Goal: Information Seeking & Learning: Learn about a topic

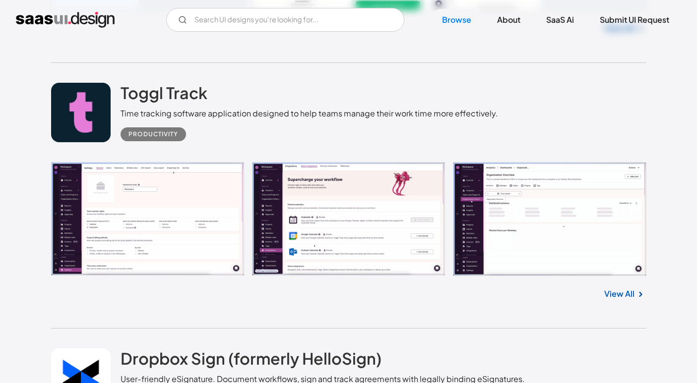
scroll to position [19371, 0]
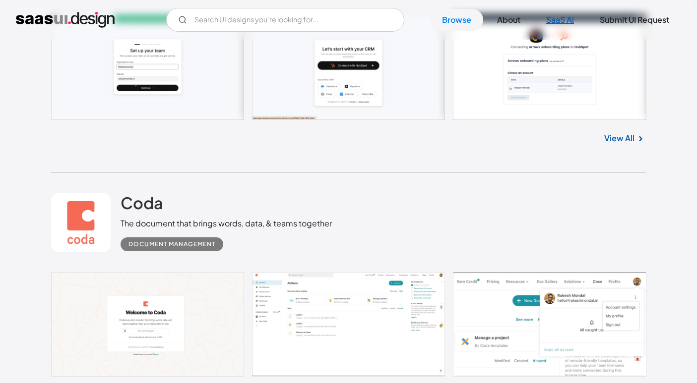
click at [561, 16] on link "SaaS Ai" at bounding box center [560, 20] width 52 height 22
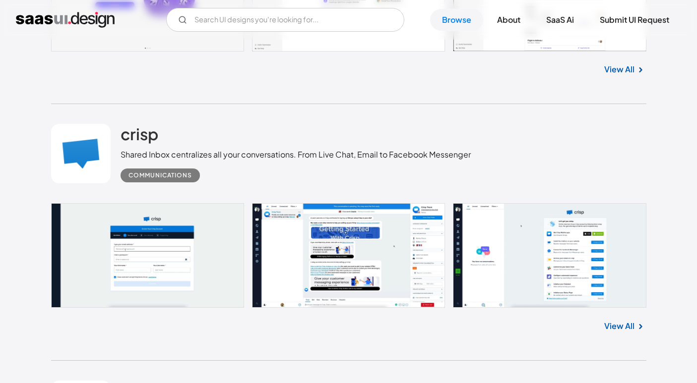
scroll to position [17078, 0]
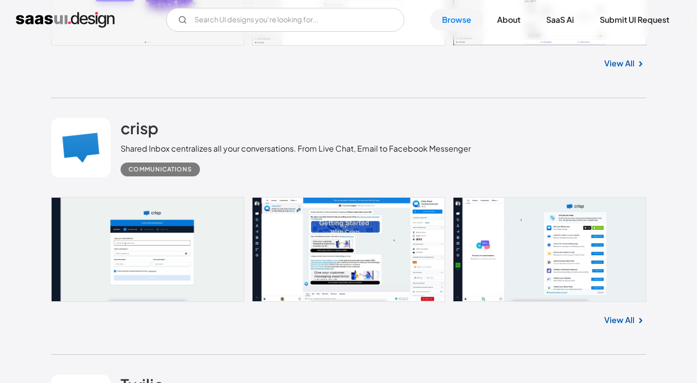
click at [298, 250] on link at bounding box center [348, 249] width 595 height 105
click at [274, 239] on link at bounding box center [348, 249] width 595 height 105
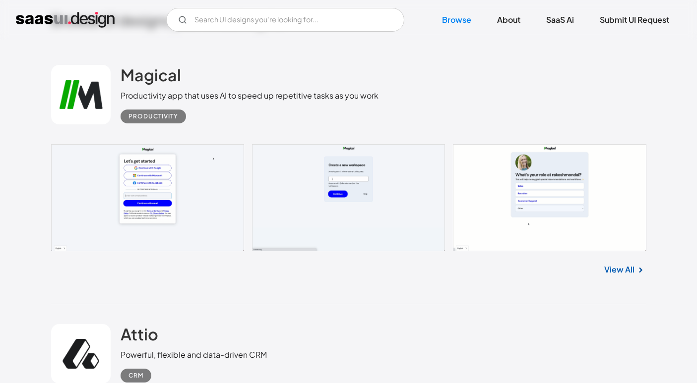
scroll to position [260, 0]
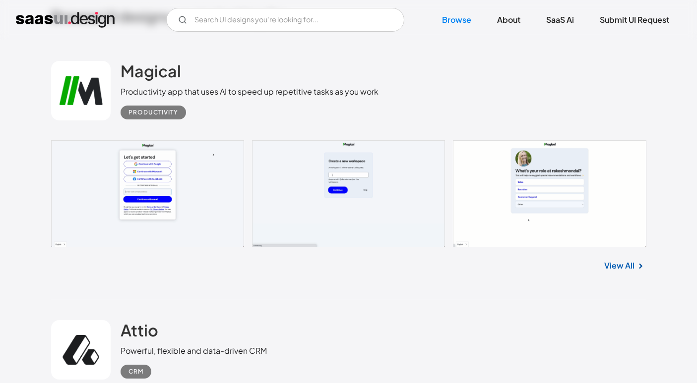
click at [619, 265] on link "View All" at bounding box center [619, 266] width 30 height 12
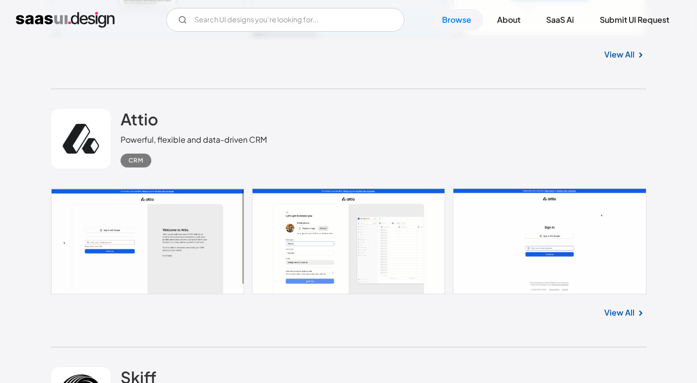
scroll to position [481, 0]
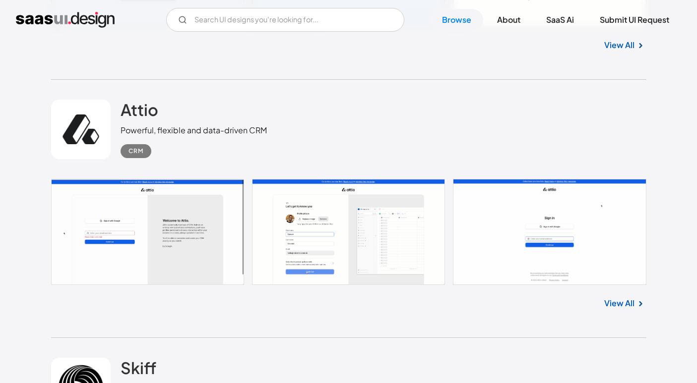
click at [621, 297] on div "View All" at bounding box center [348, 301] width 595 height 33
click at [620, 305] on link "View All" at bounding box center [619, 304] width 30 height 12
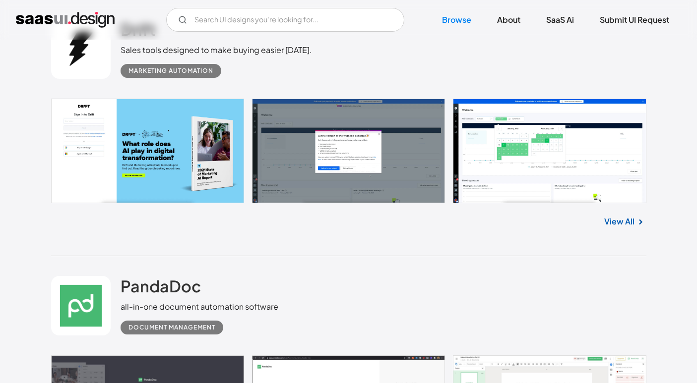
scroll to position [1101, 0]
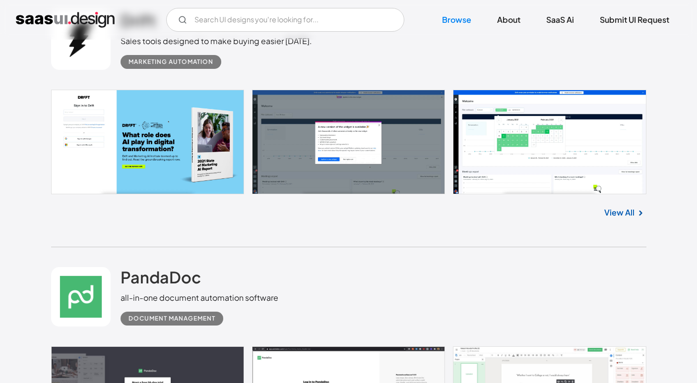
click at [621, 214] on link "View All" at bounding box center [619, 213] width 30 height 12
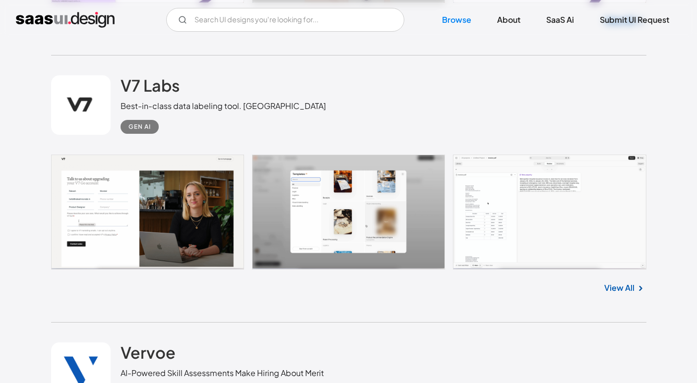
scroll to position [3629, 0]
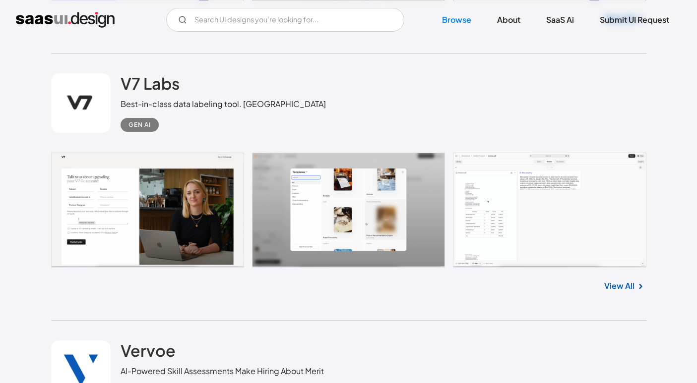
click at [629, 287] on link "View All" at bounding box center [619, 286] width 30 height 12
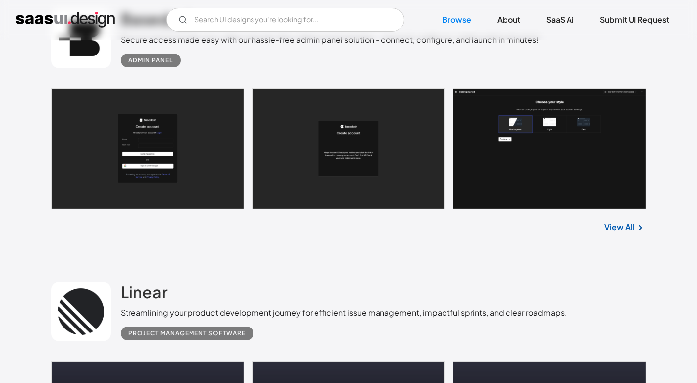
scroll to position [5282, 0]
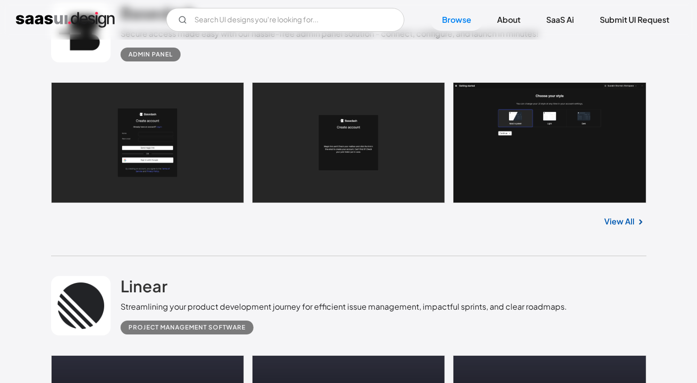
click at [616, 228] on link "View All" at bounding box center [619, 222] width 30 height 12
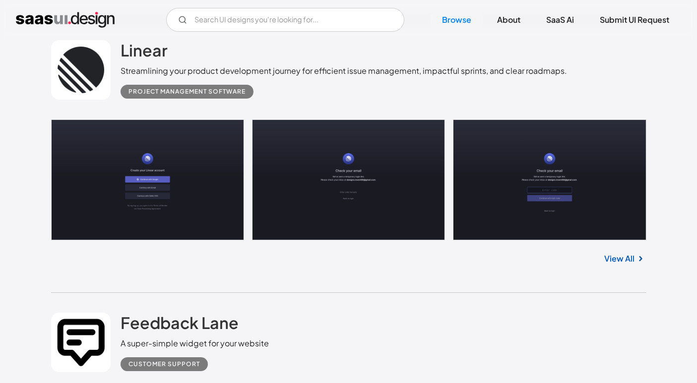
scroll to position [5527, 0]
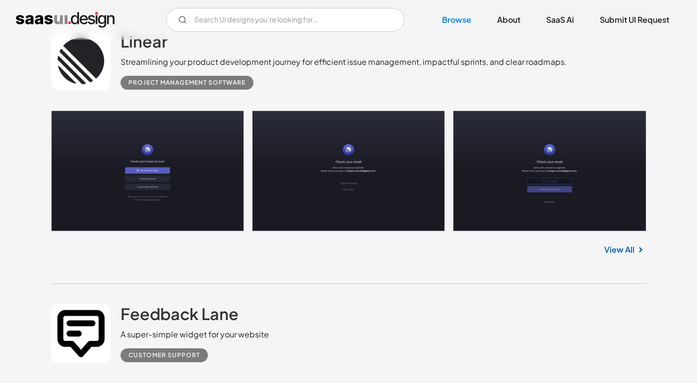
click at [610, 256] on link "View All" at bounding box center [619, 250] width 30 height 12
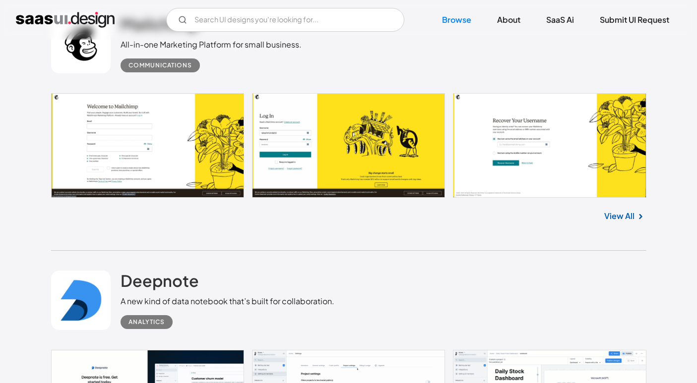
scroll to position [6110, 0]
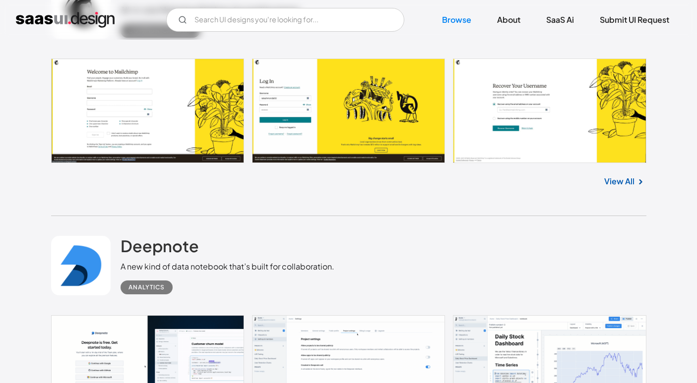
click at [613, 185] on link "View All" at bounding box center [619, 182] width 30 height 12
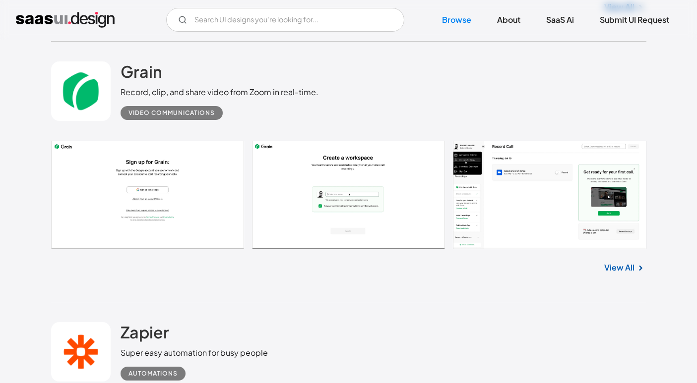
scroll to position [6826, 0]
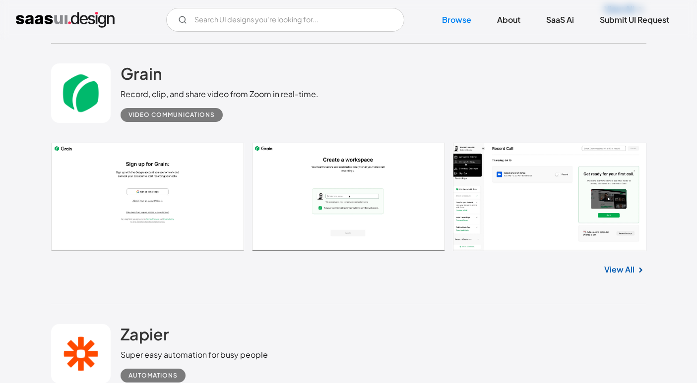
click at [616, 276] on link "View All" at bounding box center [619, 270] width 30 height 12
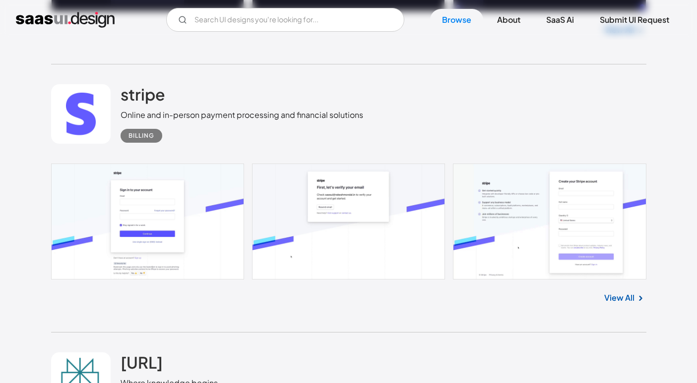
scroll to position [7871, 0]
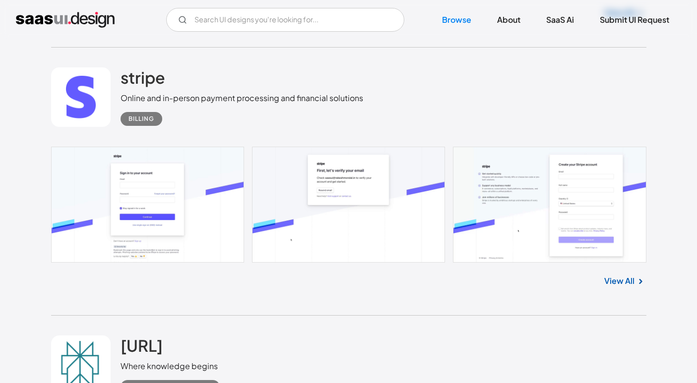
click at [619, 287] on link "View All" at bounding box center [619, 281] width 30 height 12
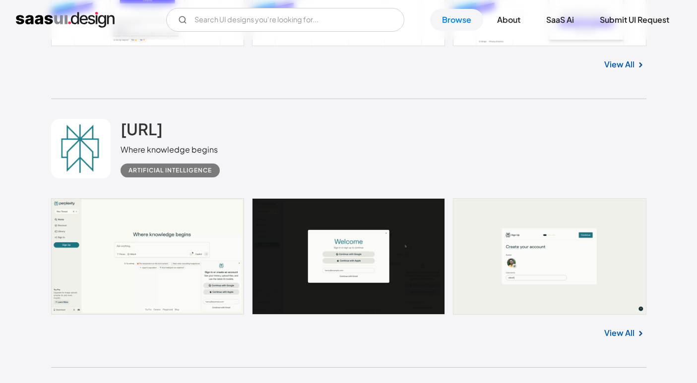
scroll to position [8121, 0]
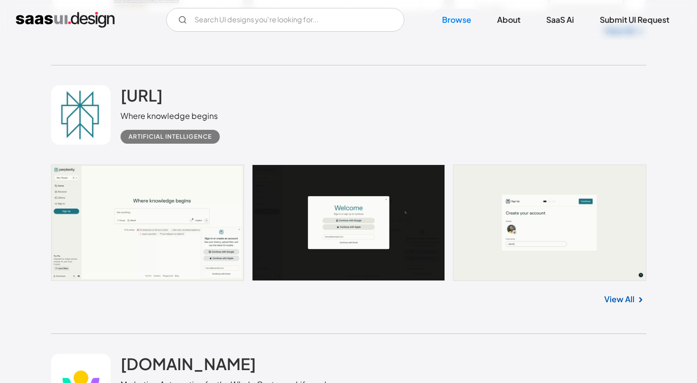
click at [624, 305] on link "View All" at bounding box center [619, 300] width 30 height 12
click at [616, 303] on link "View All" at bounding box center [619, 300] width 30 height 12
click at [616, 305] on link "View All" at bounding box center [619, 300] width 30 height 12
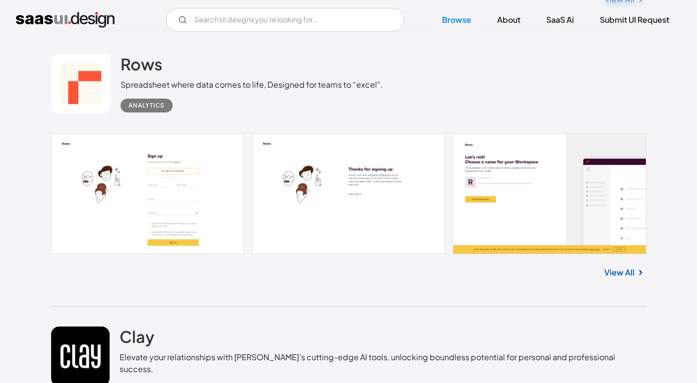
scroll to position [9721, 0]
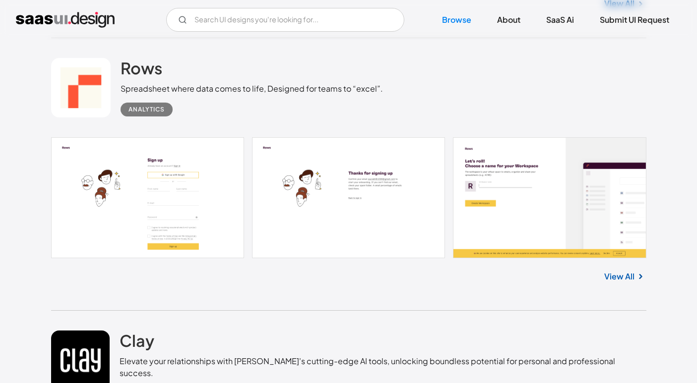
click at [615, 280] on link "View All" at bounding box center [619, 277] width 30 height 12
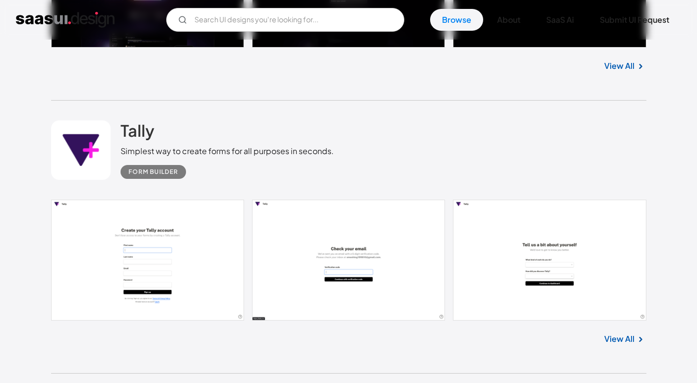
scroll to position [10217, 0]
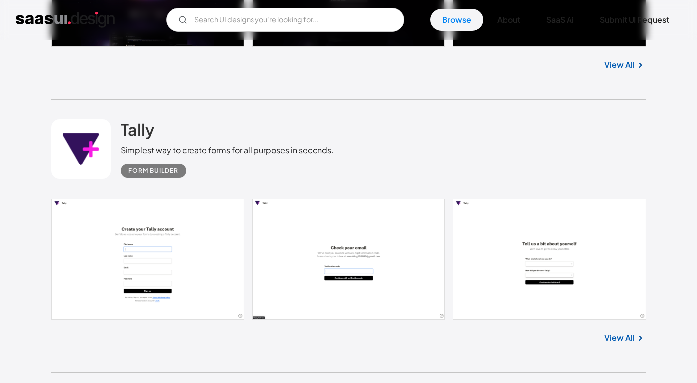
click at [624, 344] on div "View All" at bounding box center [348, 336] width 595 height 33
click at [619, 336] on link "View All" at bounding box center [619, 338] width 30 height 12
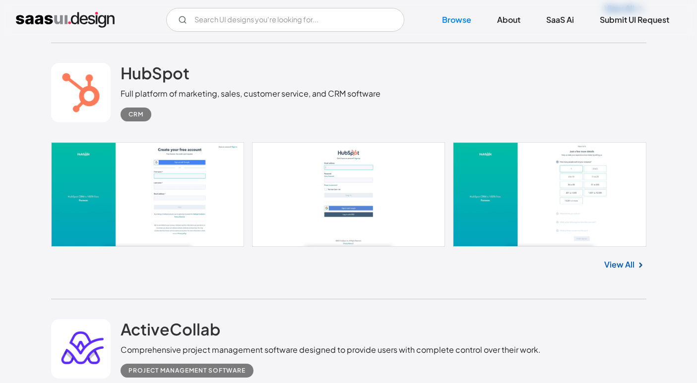
scroll to position [10825, 0]
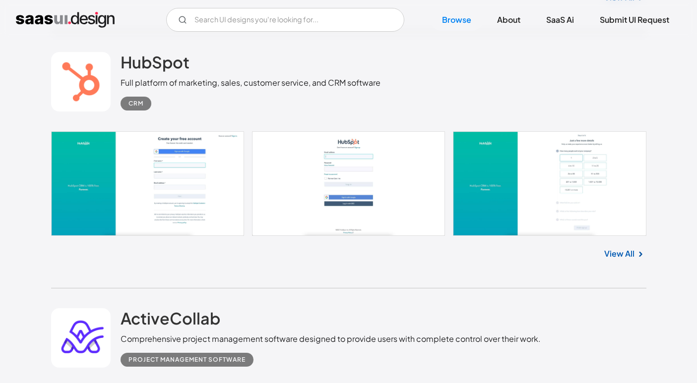
click at [619, 248] on link "View All" at bounding box center [619, 254] width 30 height 12
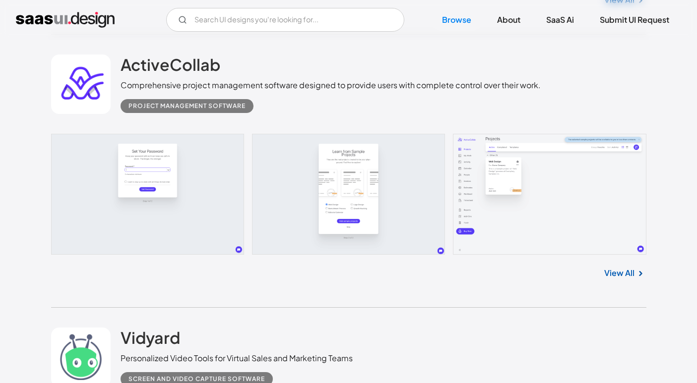
scroll to position [11103, 0]
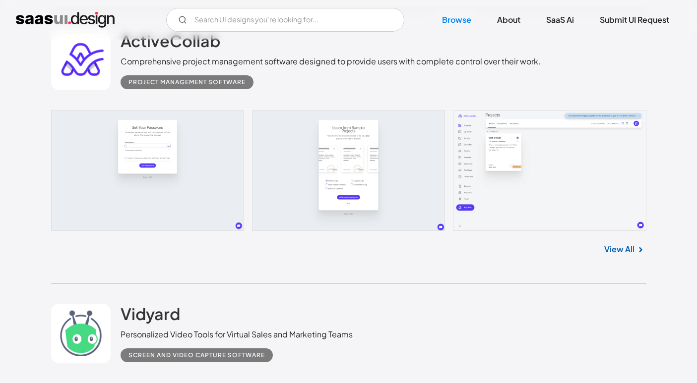
click at [618, 252] on link "View All" at bounding box center [619, 249] width 30 height 12
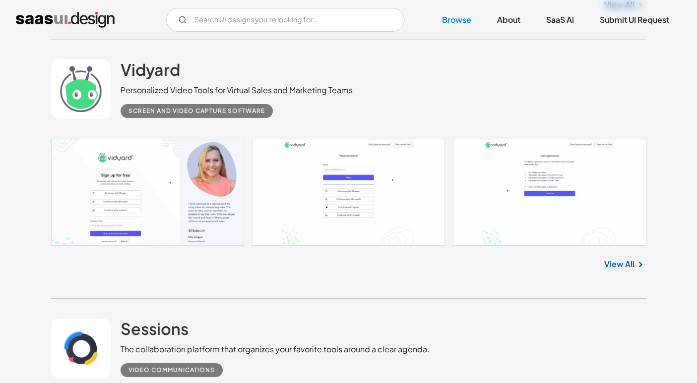
scroll to position [11347, 0]
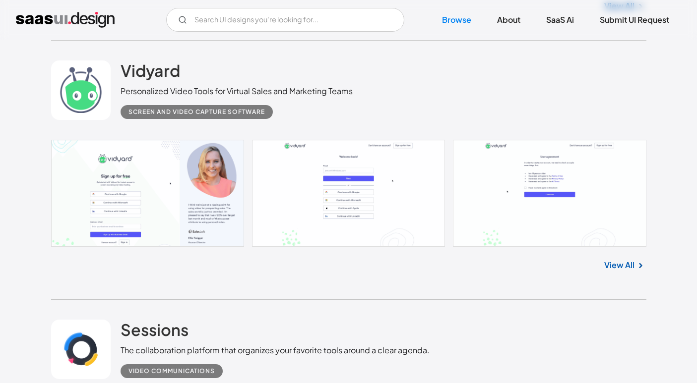
click at [613, 260] on link "View All" at bounding box center [619, 265] width 30 height 12
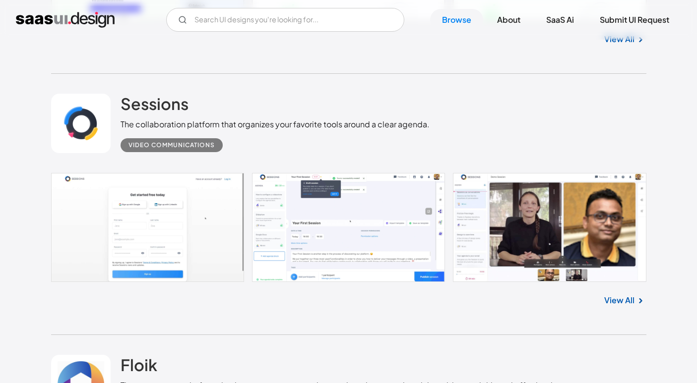
scroll to position [11574, 0]
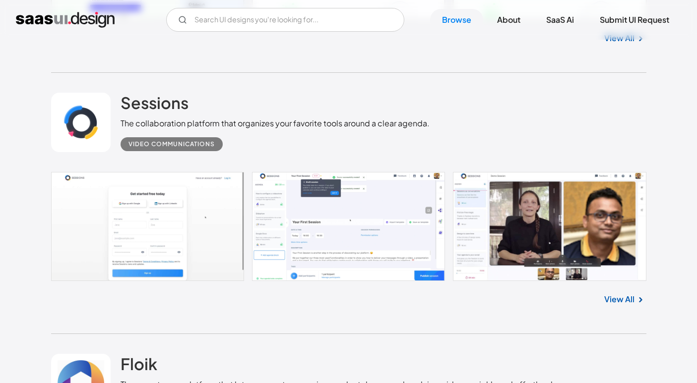
click at [620, 298] on link "View All" at bounding box center [619, 300] width 30 height 12
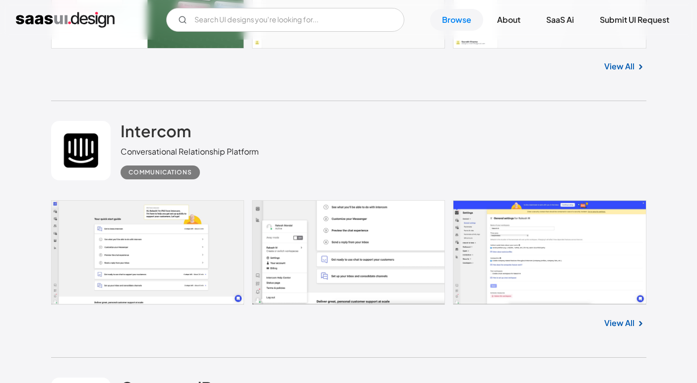
scroll to position [12082, 0]
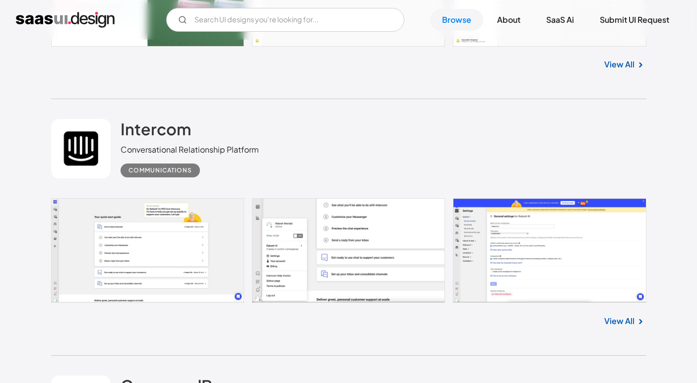
click at [615, 322] on link "View All" at bounding box center [619, 321] width 30 height 12
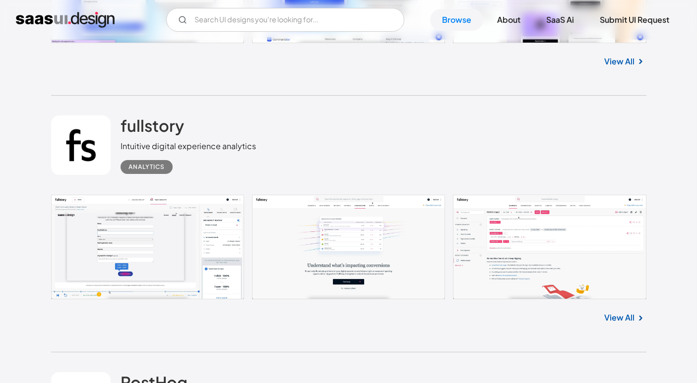
scroll to position [12588, 0]
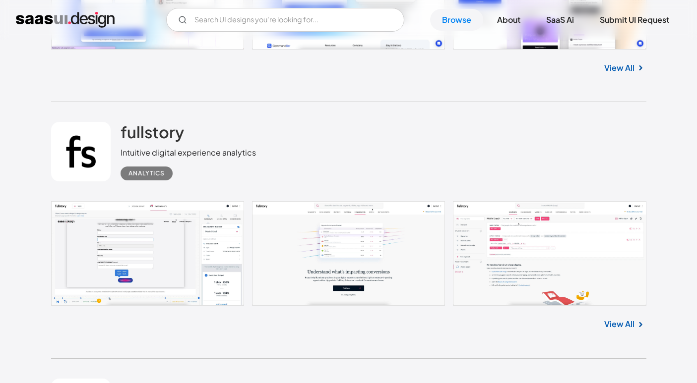
click at [609, 319] on link "View All" at bounding box center [619, 324] width 30 height 12
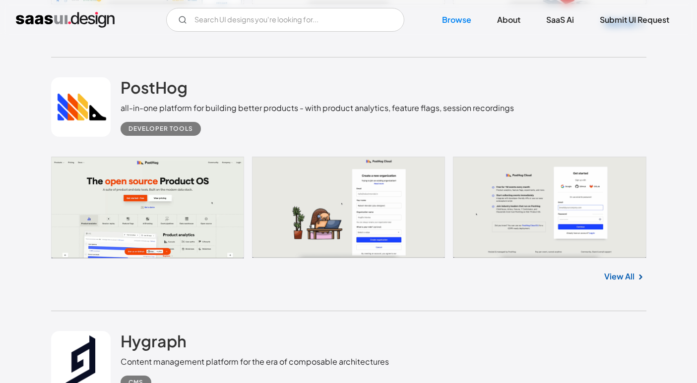
scroll to position [12900, 0]
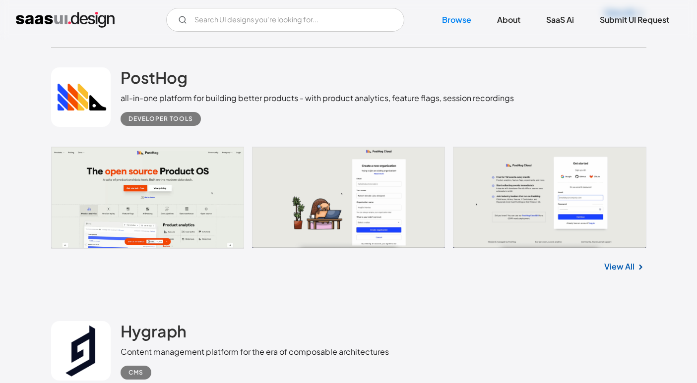
click at [607, 265] on link "View All" at bounding box center [619, 267] width 30 height 12
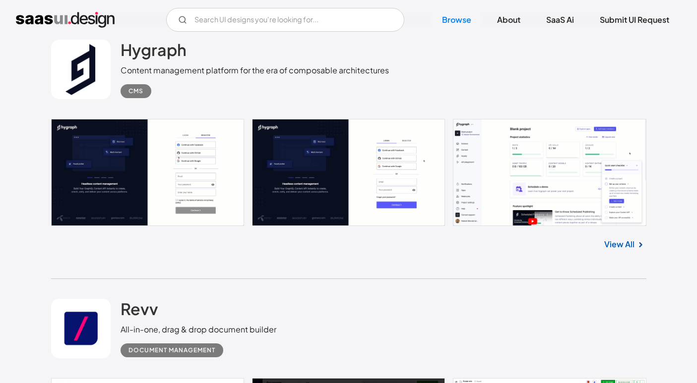
scroll to position [13172, 0]
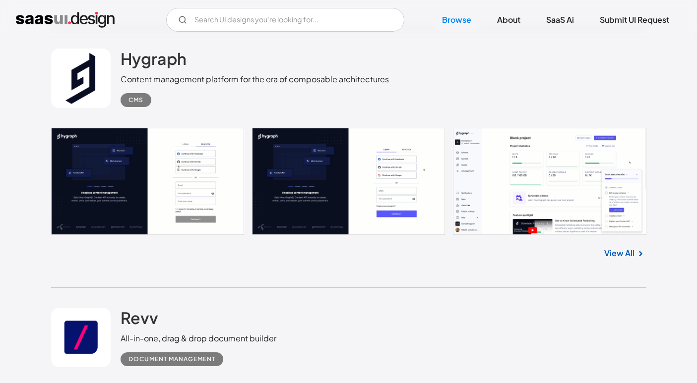
click at [623, 254] on link "View All" at bounding box center [619, 253] width 30 height 12
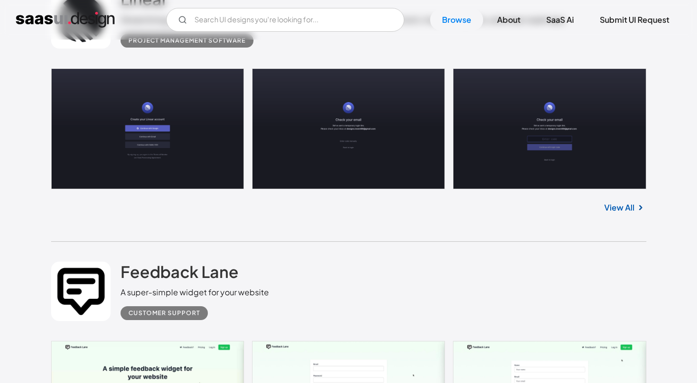
scroll to position [5570, 0]
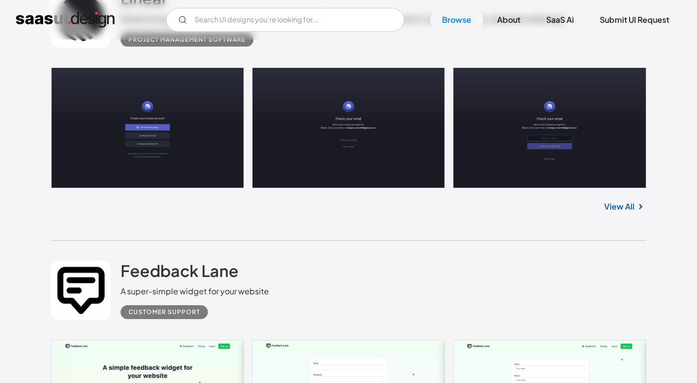
click at [625, 213] on link "View All" at bounding box center [619, 207] width 30 height 12
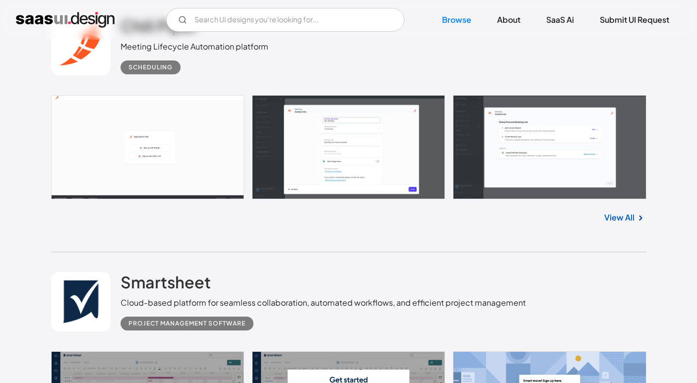
scroll to position [8971, 0]
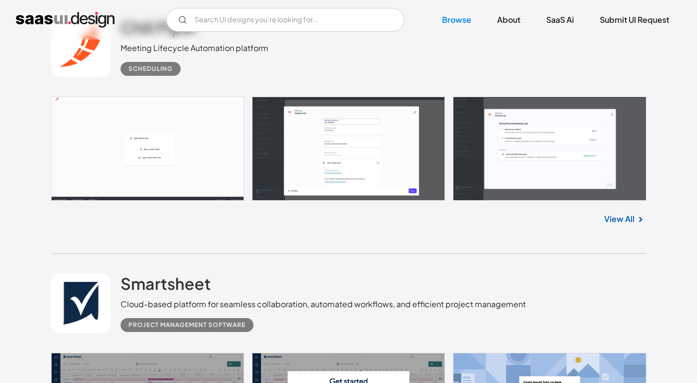
click at [624, 225] on link "View All" at bounding box center [619, 219] width 30 height 12
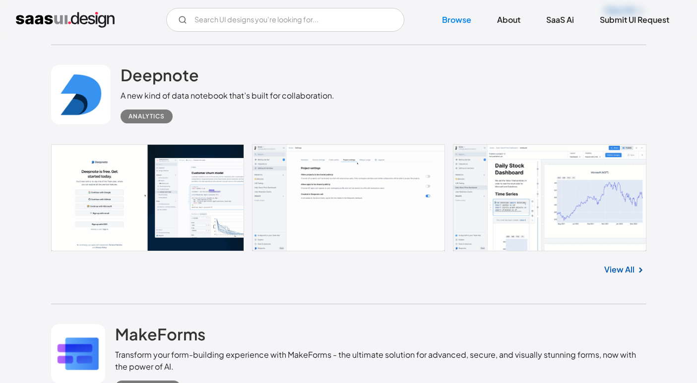
scroll to position [6274, 0]
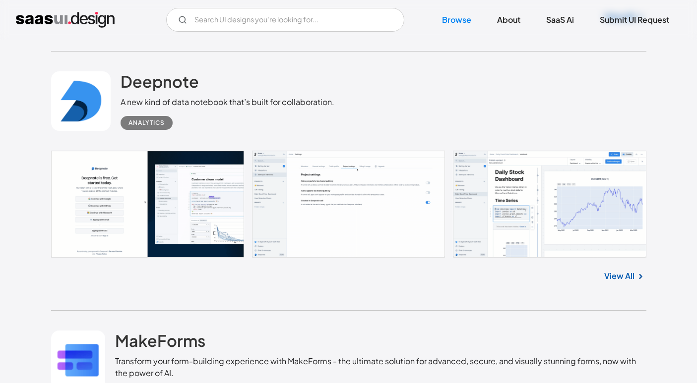
click at [621, 282] on link "View All" at bounding box center [619, 276] width 30 height 12
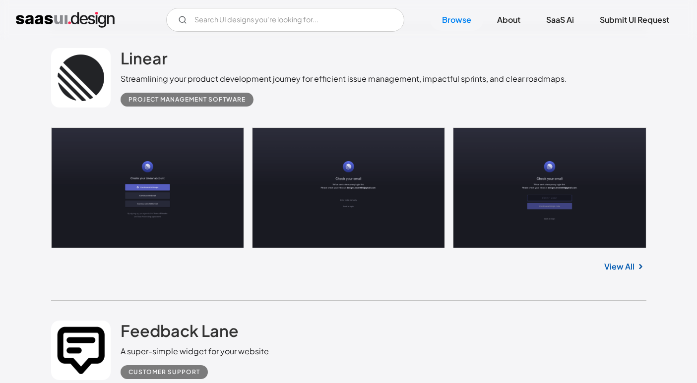
scroll to position [5512, 0]
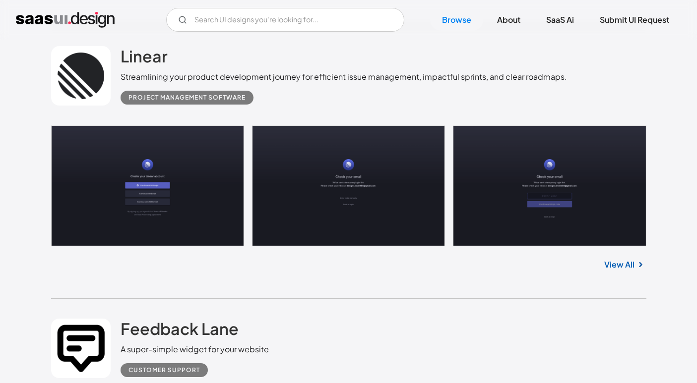
click at [615, 268] on link "View All" at bounding box center [619, 265] width 30 height 12
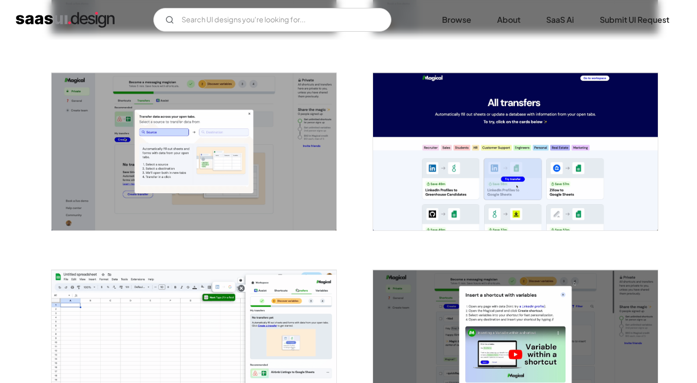
scroll to position [1938, 0]
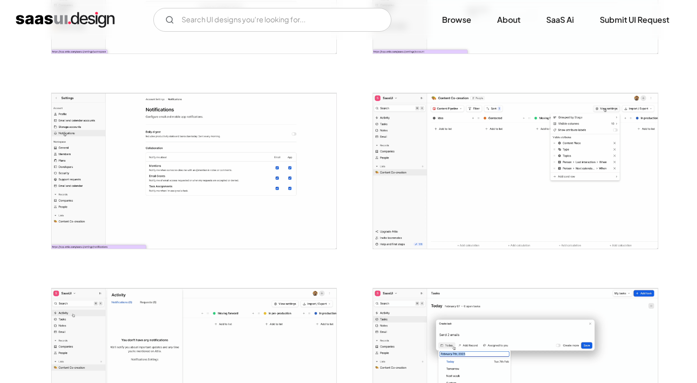
scroll to position [1130, 0]
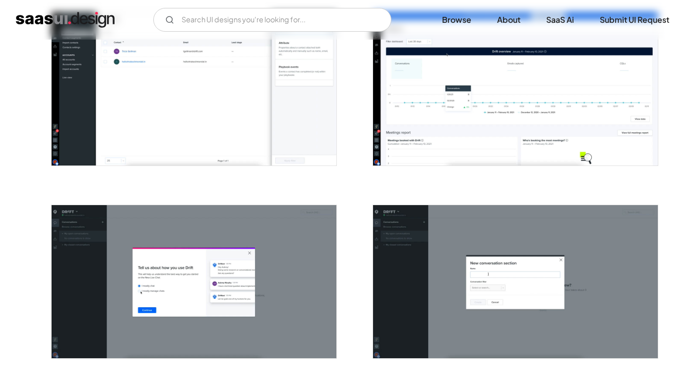
scroll to position [1023, 0]
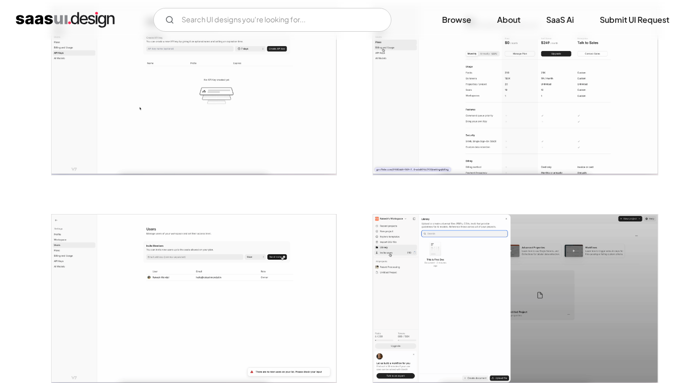
scroll to position [1112, 0]
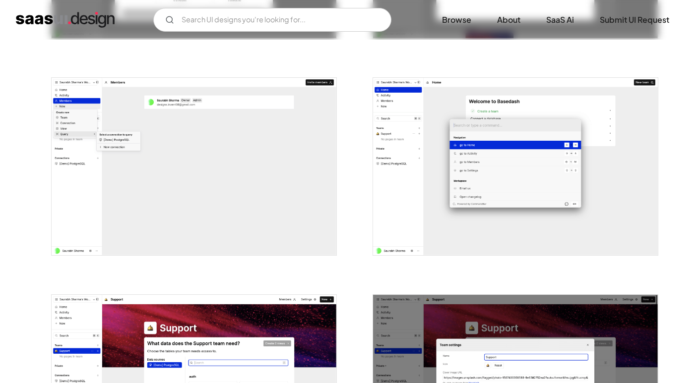
scroll to position [1475, 0]
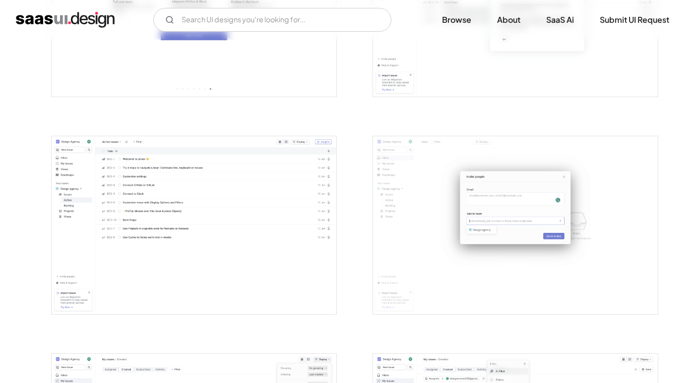
scroll to position [1185, 0]
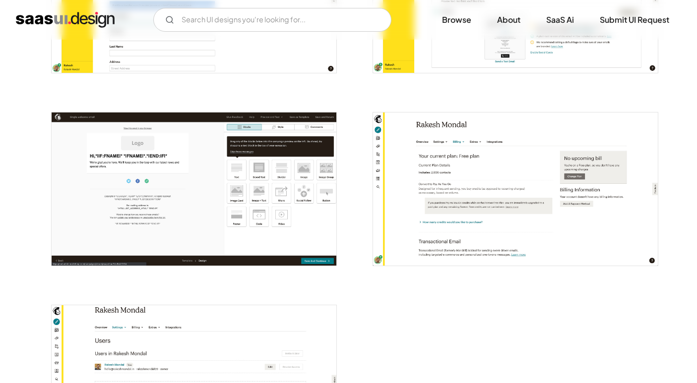
scroll to position [2258, 0]
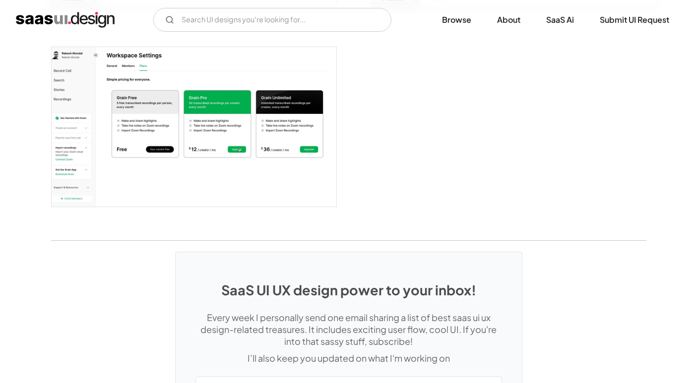
scroll to position [1474, 0]
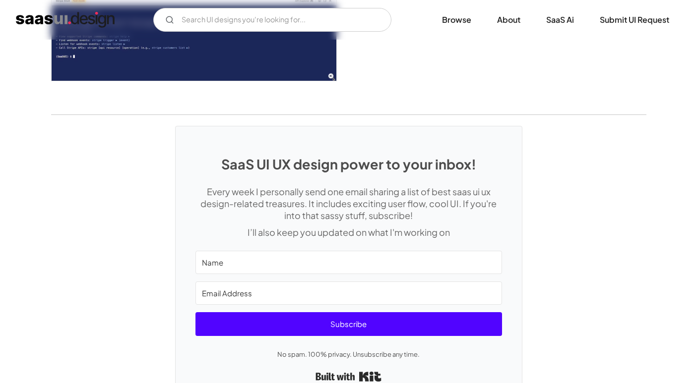
scroll to position [2902, 0]
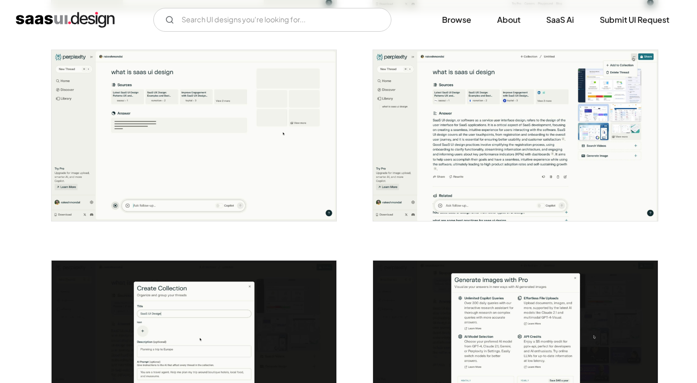
scroll to position [1022, 0]
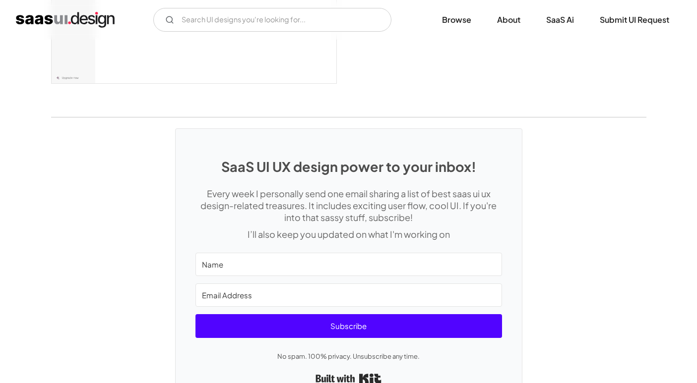
scroll to position [2779, 0]
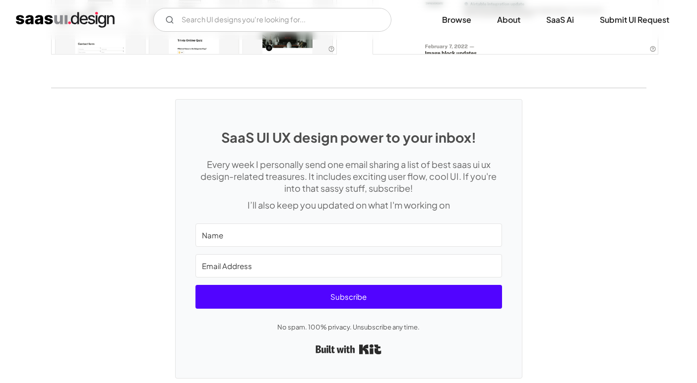
scroll to position [2344, 0]
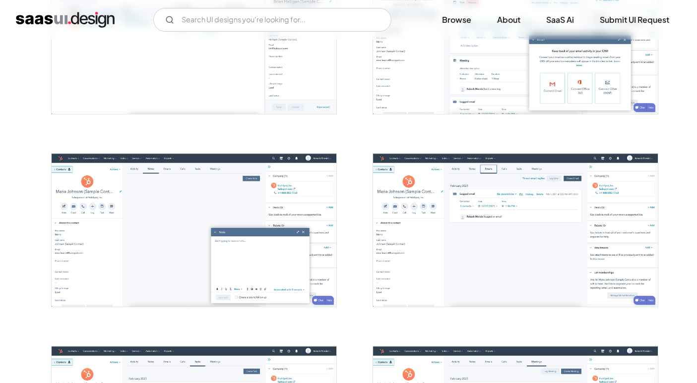
scroll to position [872, 0]
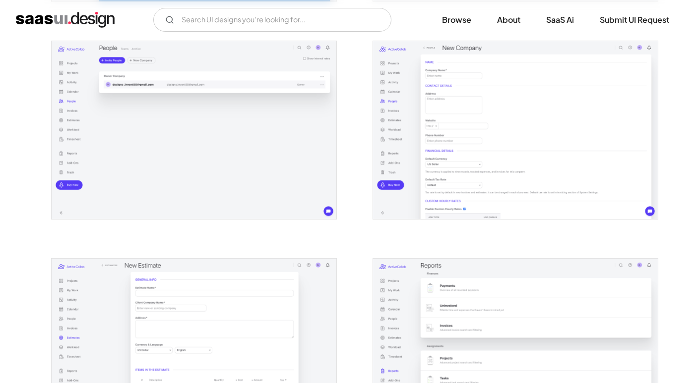
scroll to position [1428, 0]
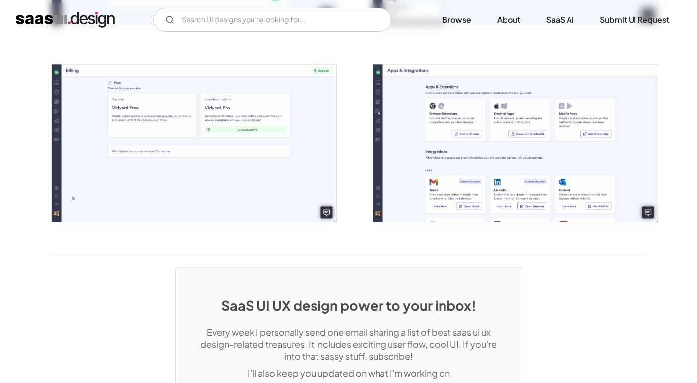
scroll to position [2136, 0]
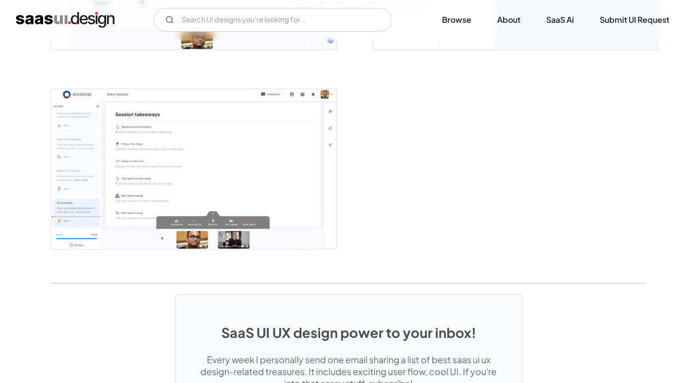
scroll to position [2763, 0]
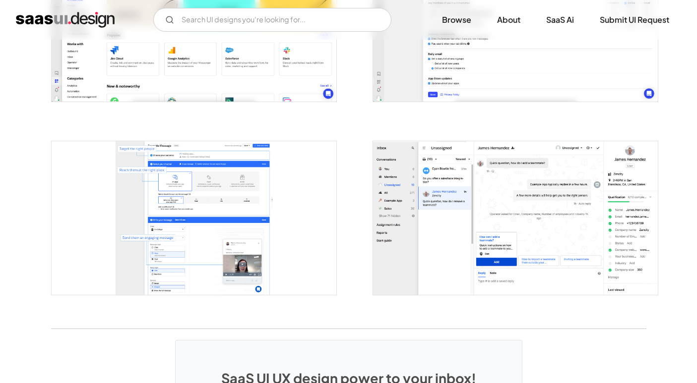
scroll to position [1732, 0]
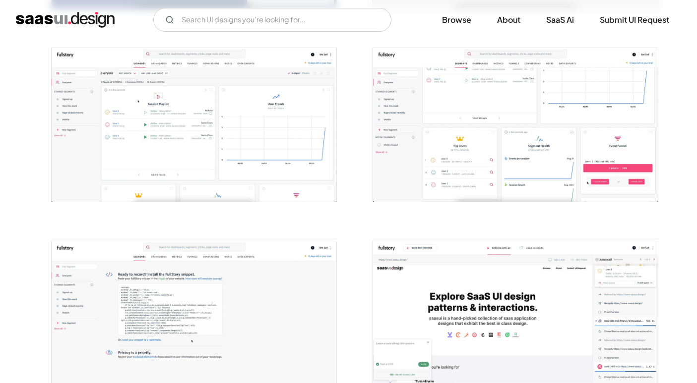
scroll to position [1563, 0]
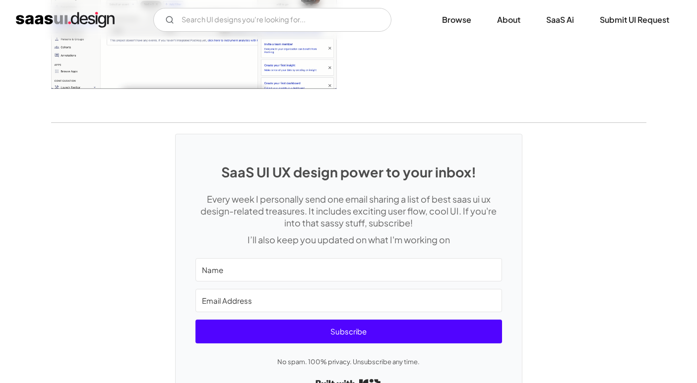
scroll to position [2625, 0]
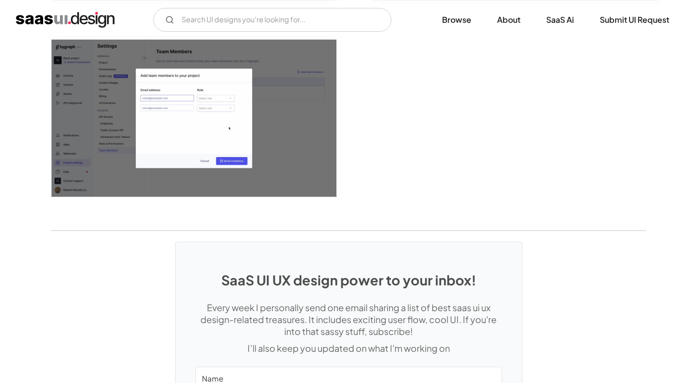
scroll to position [2575, 0]
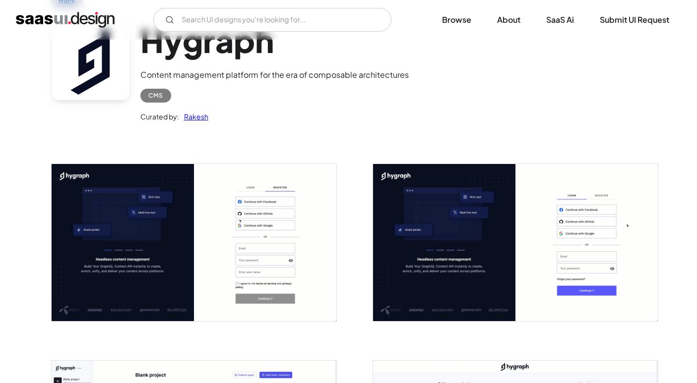
scroll to position [0, 0]
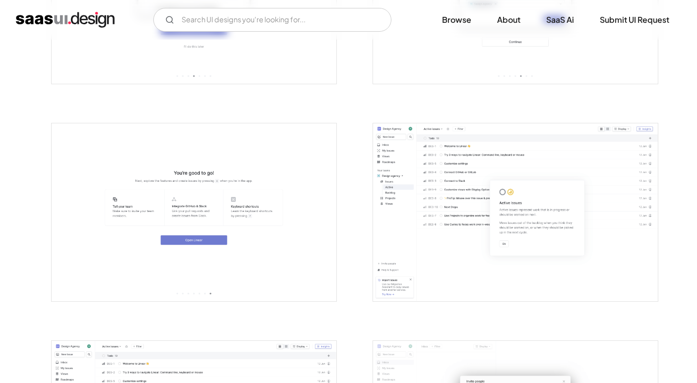
scroll to position [981, 0]
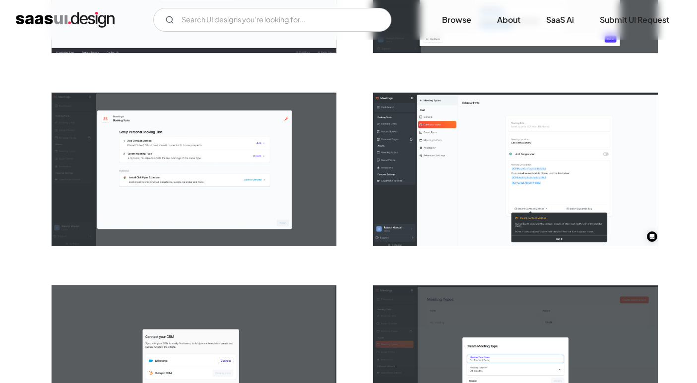
scroll to position [320, 0]
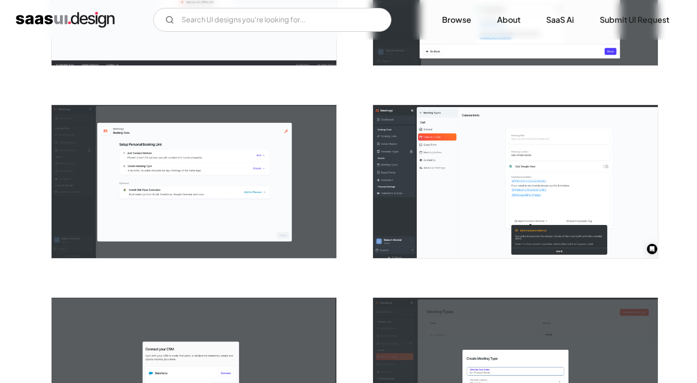
click at [509, 204] on img "open lightbox" at bounding box center [515, 181] width 285 height 153
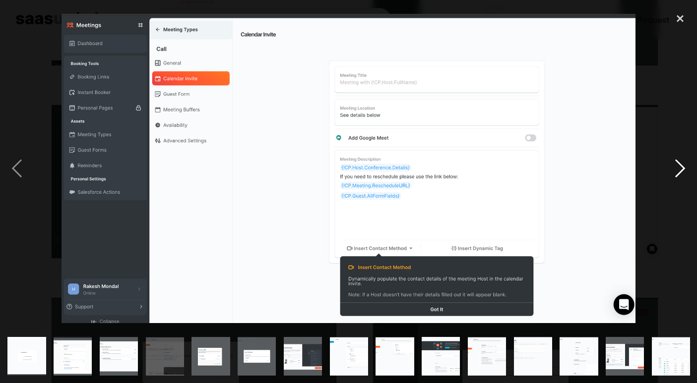
click at [674, 164] on div "next image" at bounding box center [680, 168] width 34 height 322
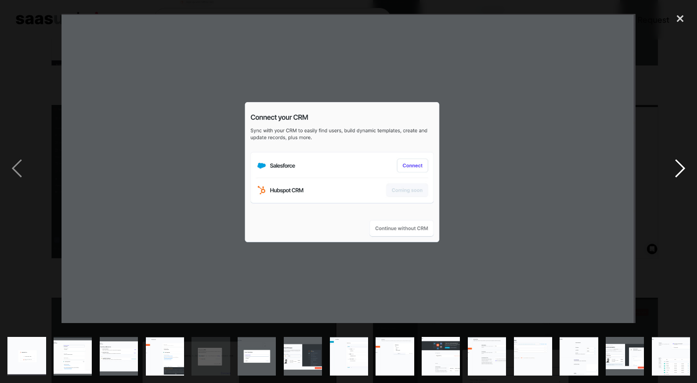
click at [674, 164] on div "next image" at bounding box center [680, 168] width 34 height 322
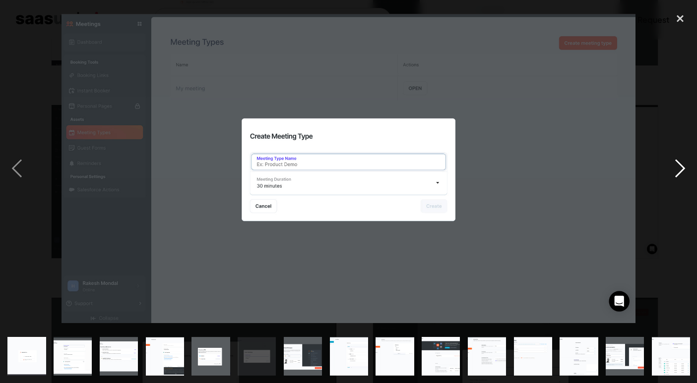
click at [674, 164] on div "next image" at bounding box center [680, 168] width 34 height 322
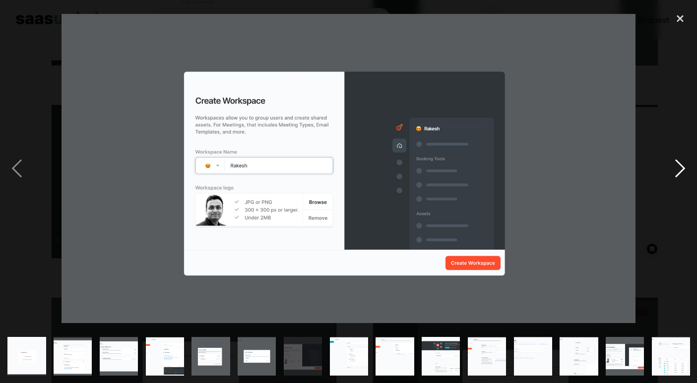
click at [674, 164] on div "next image" at bounding box center [680, 168] width 34 height 322
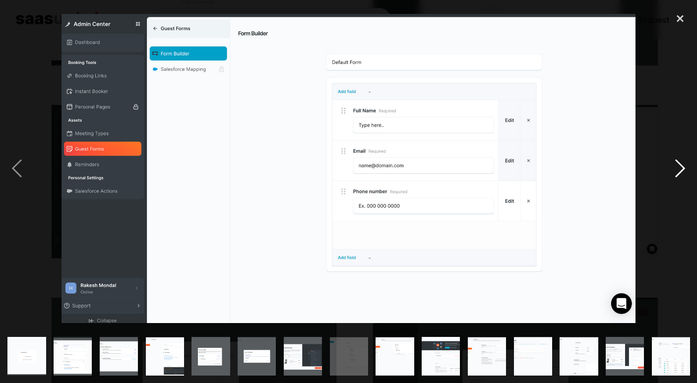
click at [677, 168] on div "next image" at bounding box center [680, 168] width 34 height 322
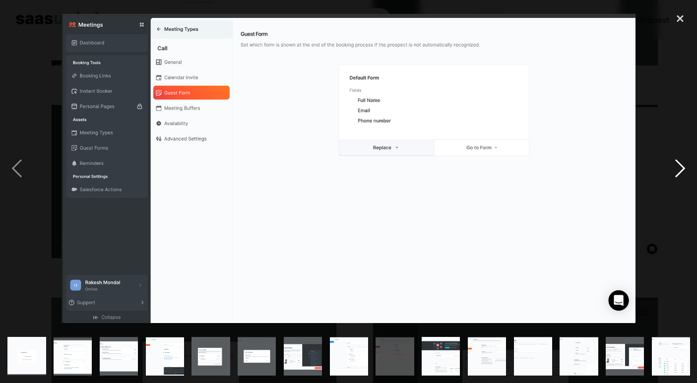
click at [677, 168] on div "next image" at bounding box center [680, 168] width 34 height 322
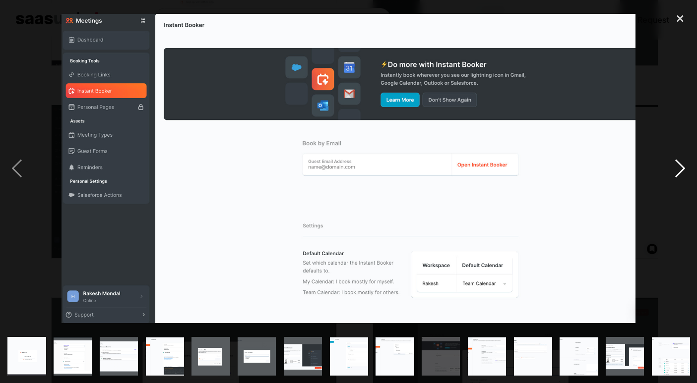
click at [677, 168] on div "next image" at bounding box center [680, 168] width 34 height 322
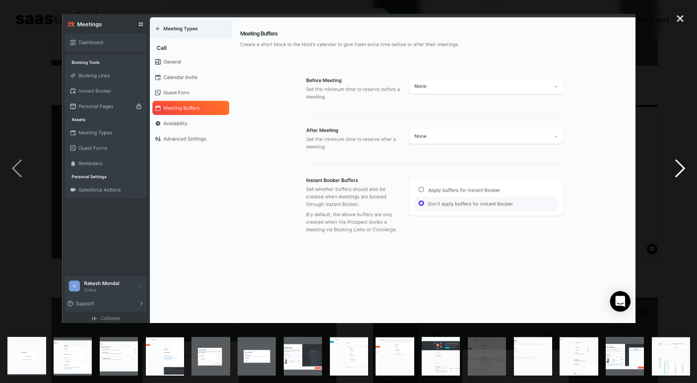
click at [677, 168] on div "next image" at bounding box center [680, 168] width 34 height 322
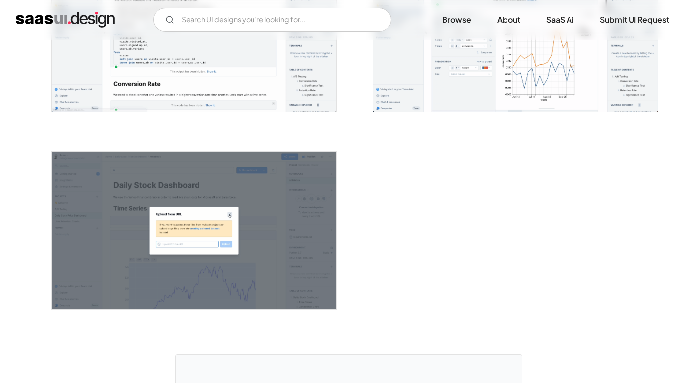
scroll to position [2590, 0]
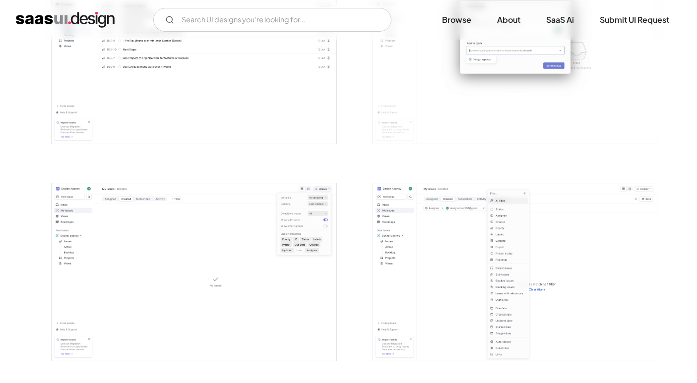
scroll to position [1370, 0]
